Goal: Navigation & Orientation: Find specific page/section

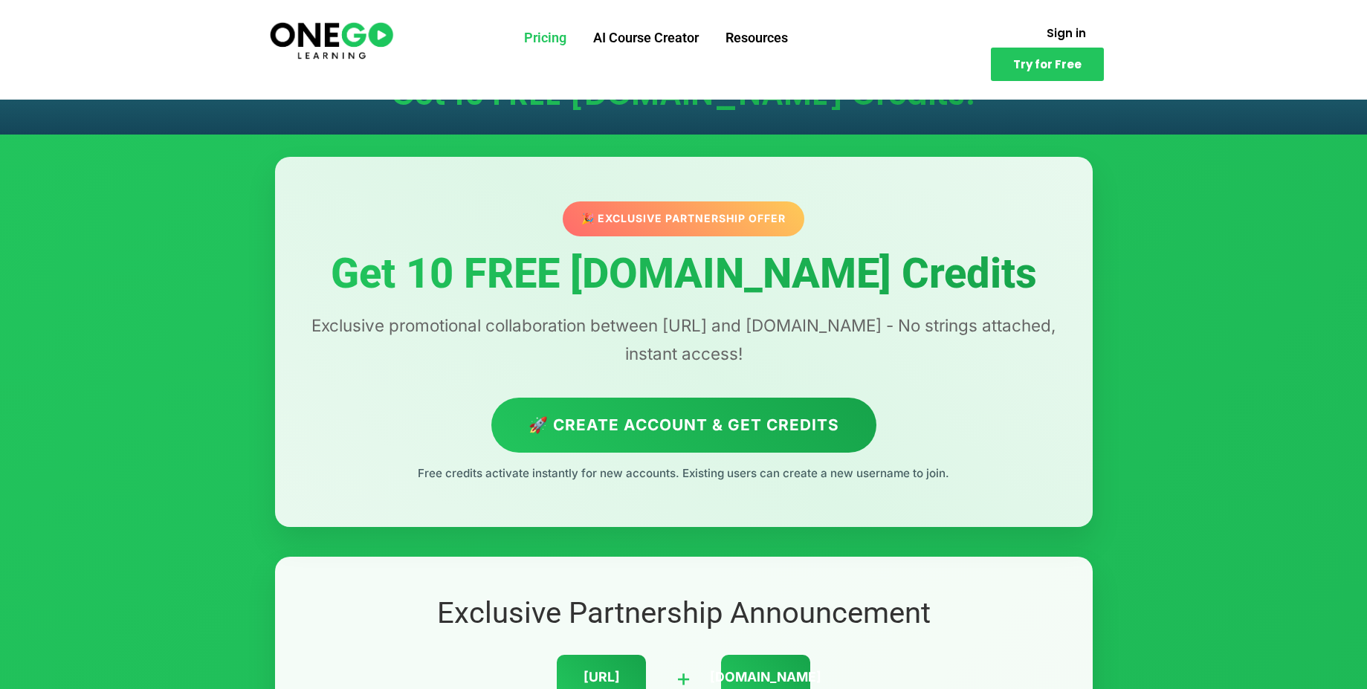
click at [543, 37] on link "Pricing" at bounding box center [545, 38] width 69 height 39
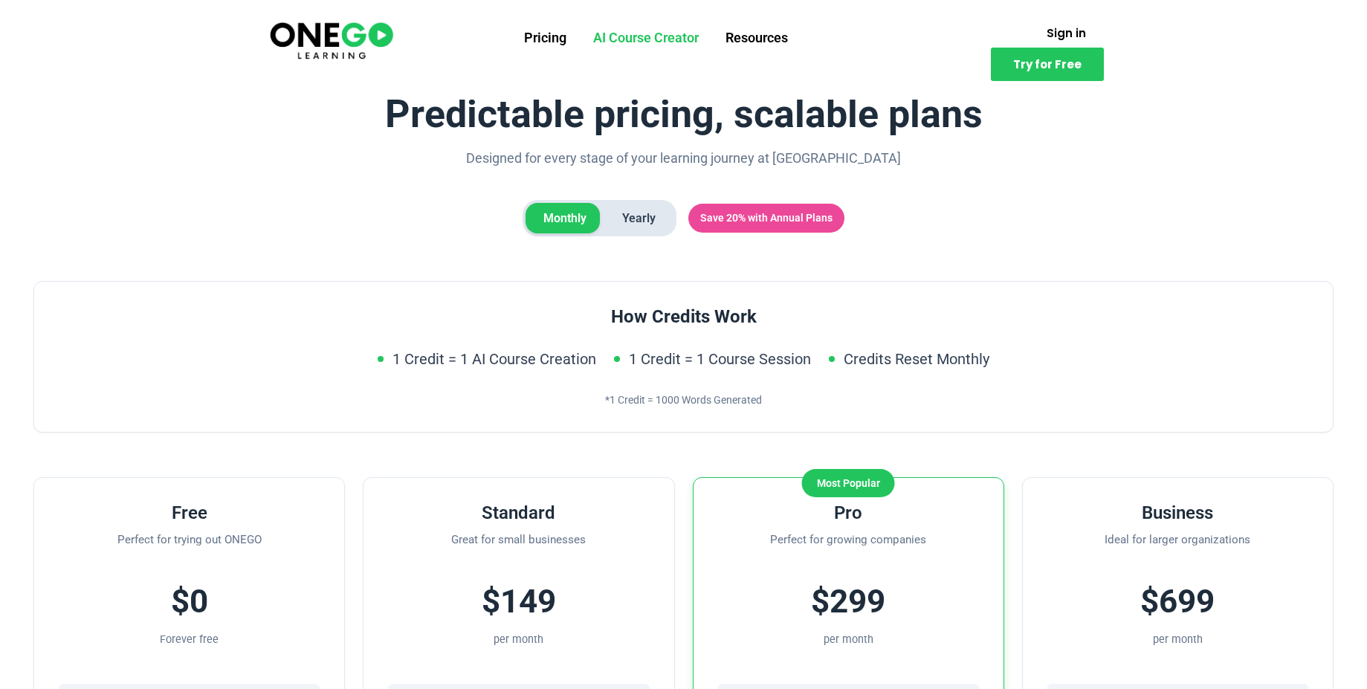
click at [648, 42] on link "AI Course Creator" at bounding box center [646, 38] width 132 height 39
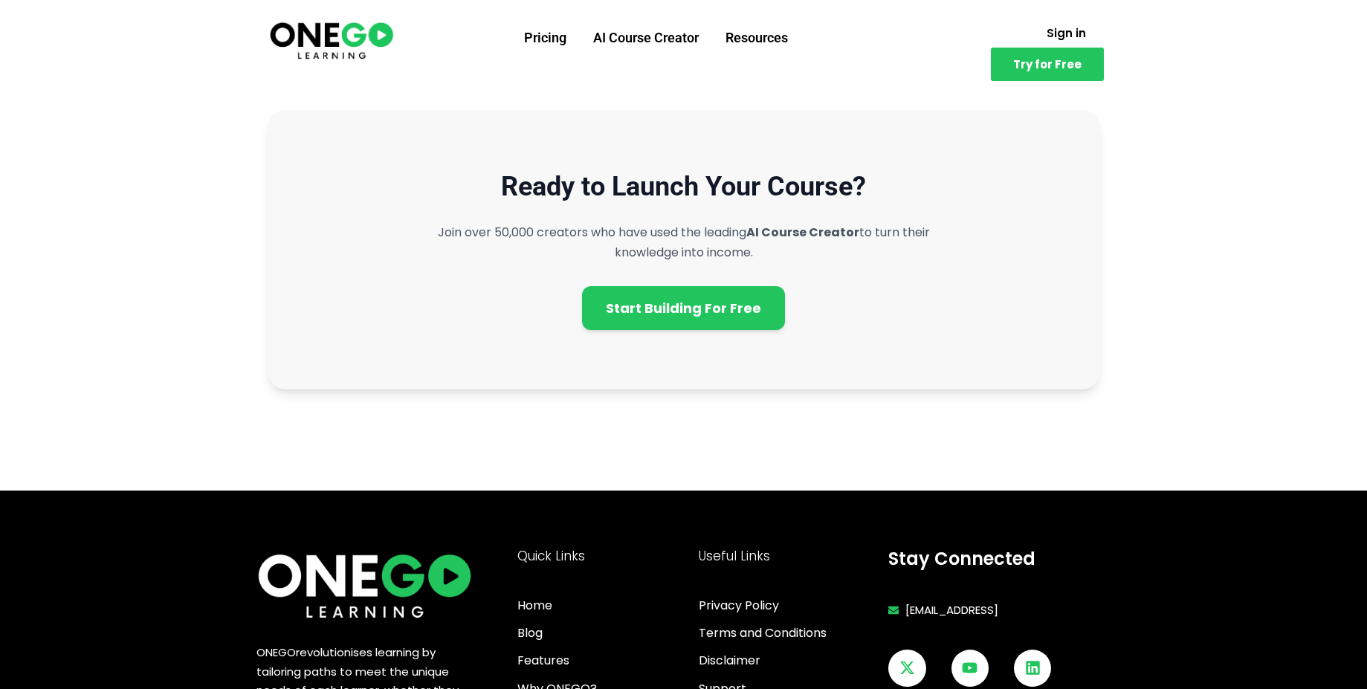
scroll to position [4296, 0]
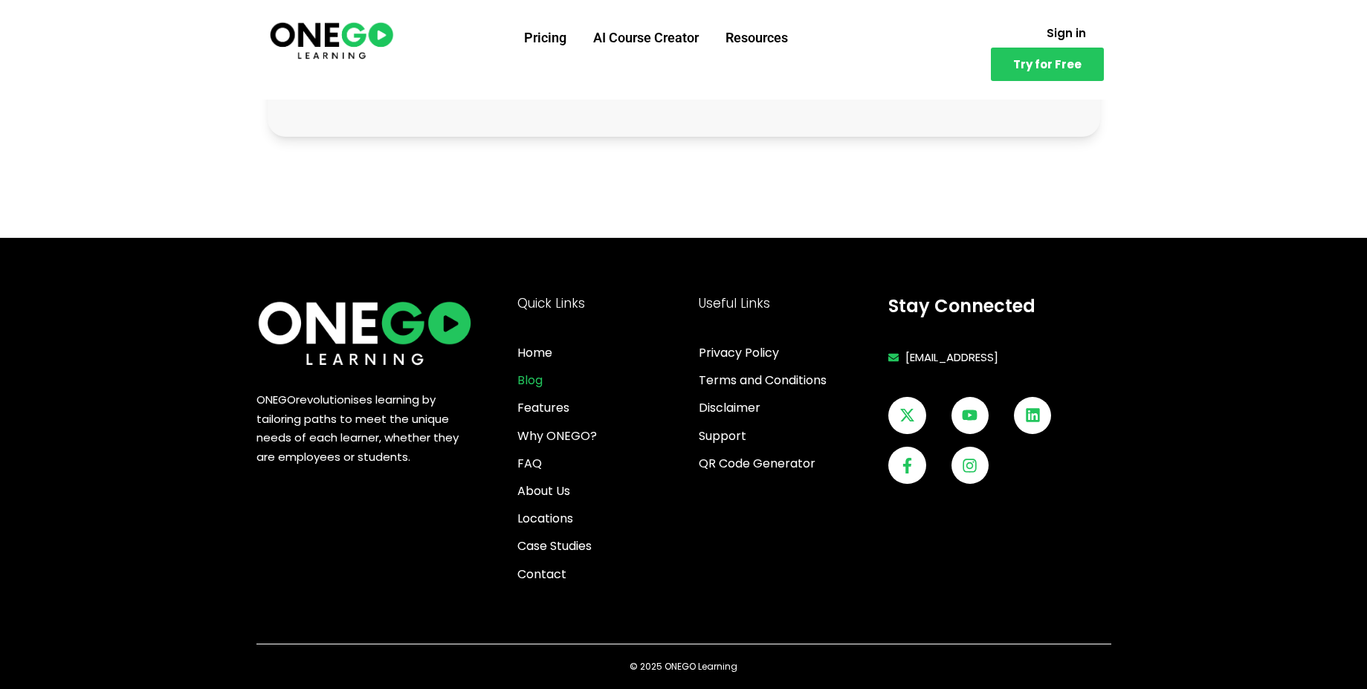
click at [529, 388] on span "Blog" at bounding box center [529, 380] width 25 height 20
